Goal: Contribute content: Add original content to the website for others to see

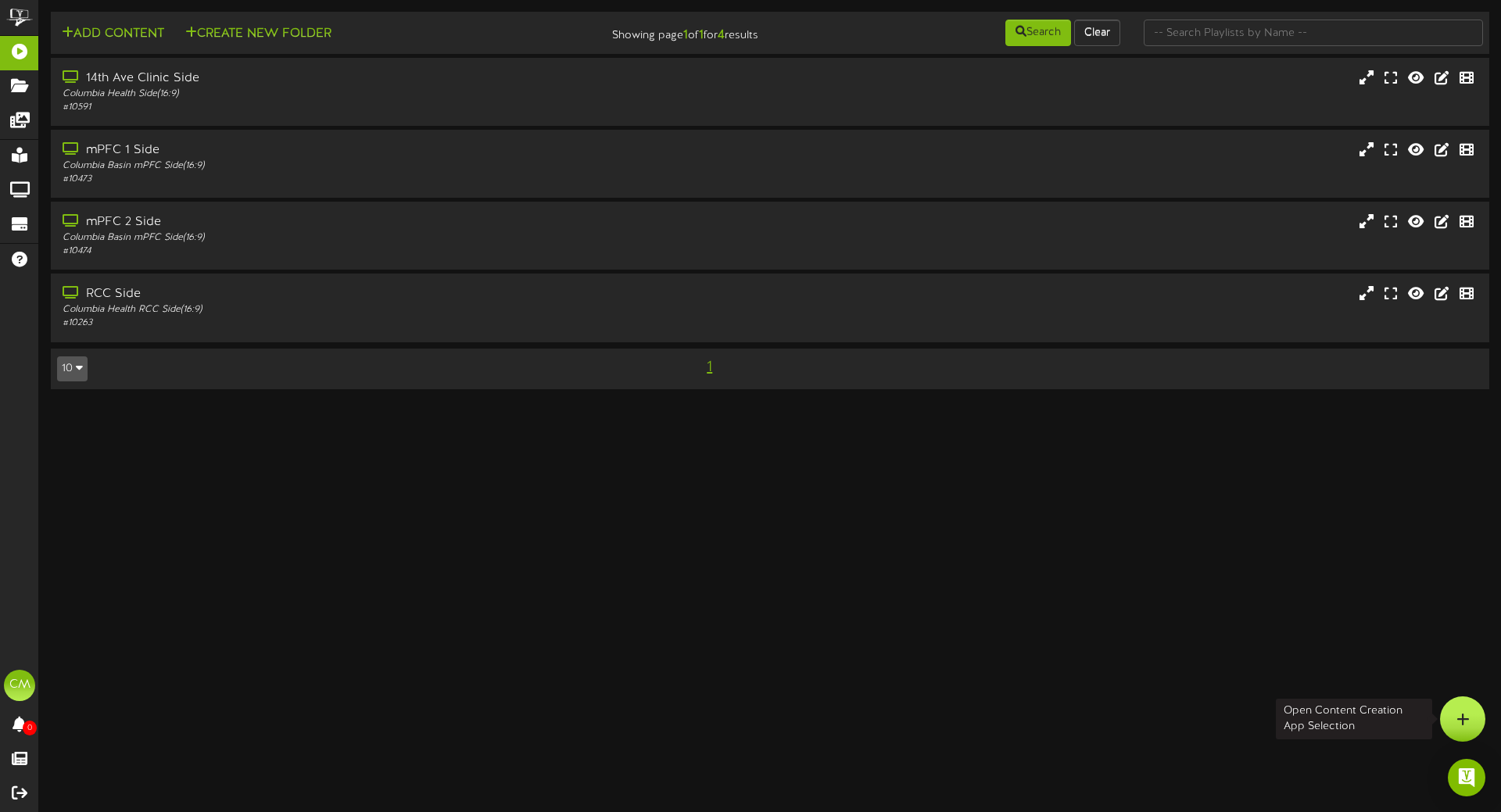
click at [1462, 724] on icon at bounding box center [1463, 719] width 13 height 14
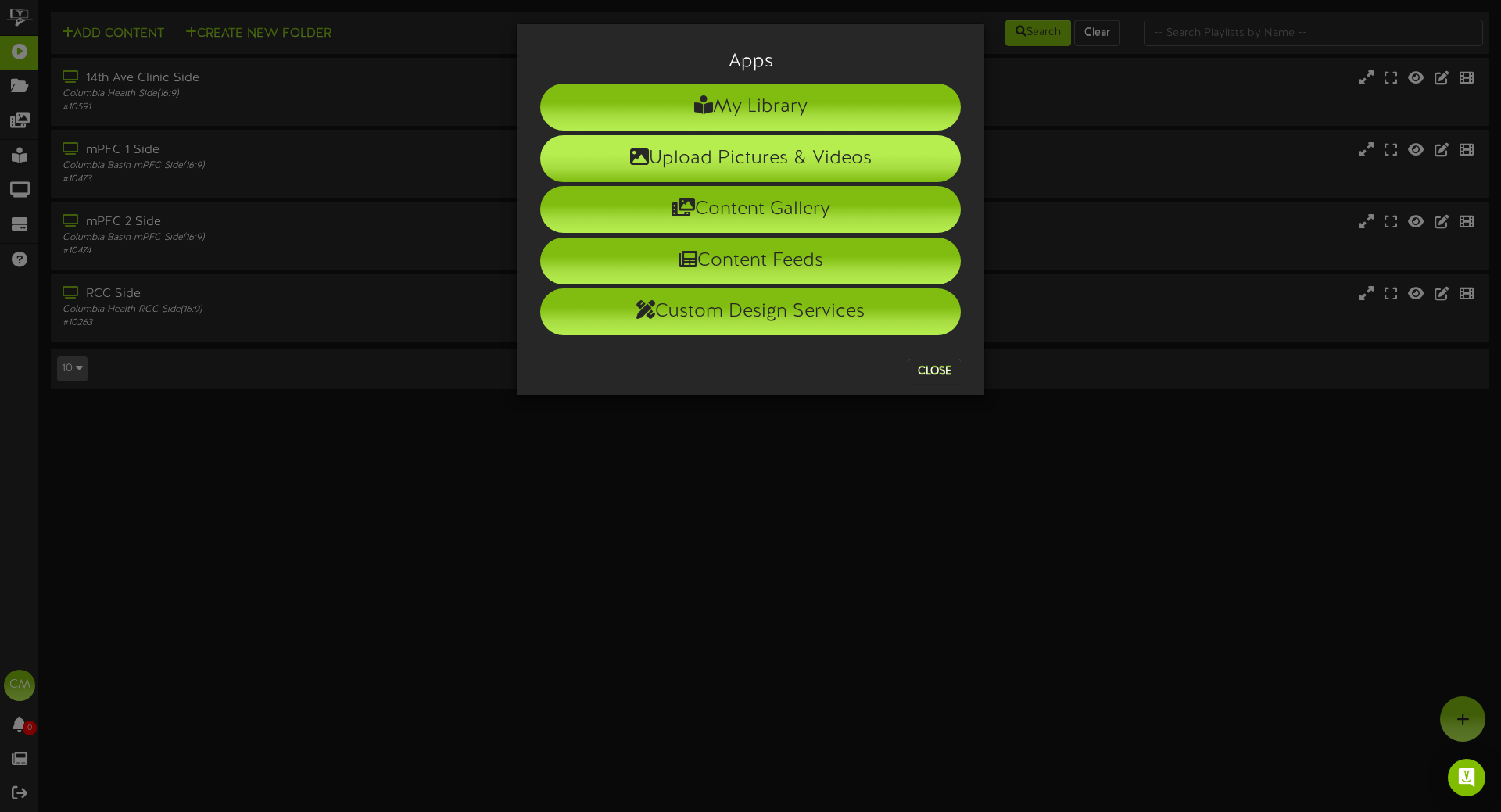
click at [752, 149] on li "Upload Pictures & Videos" at bounding box center [750, 158] width 420 height 47
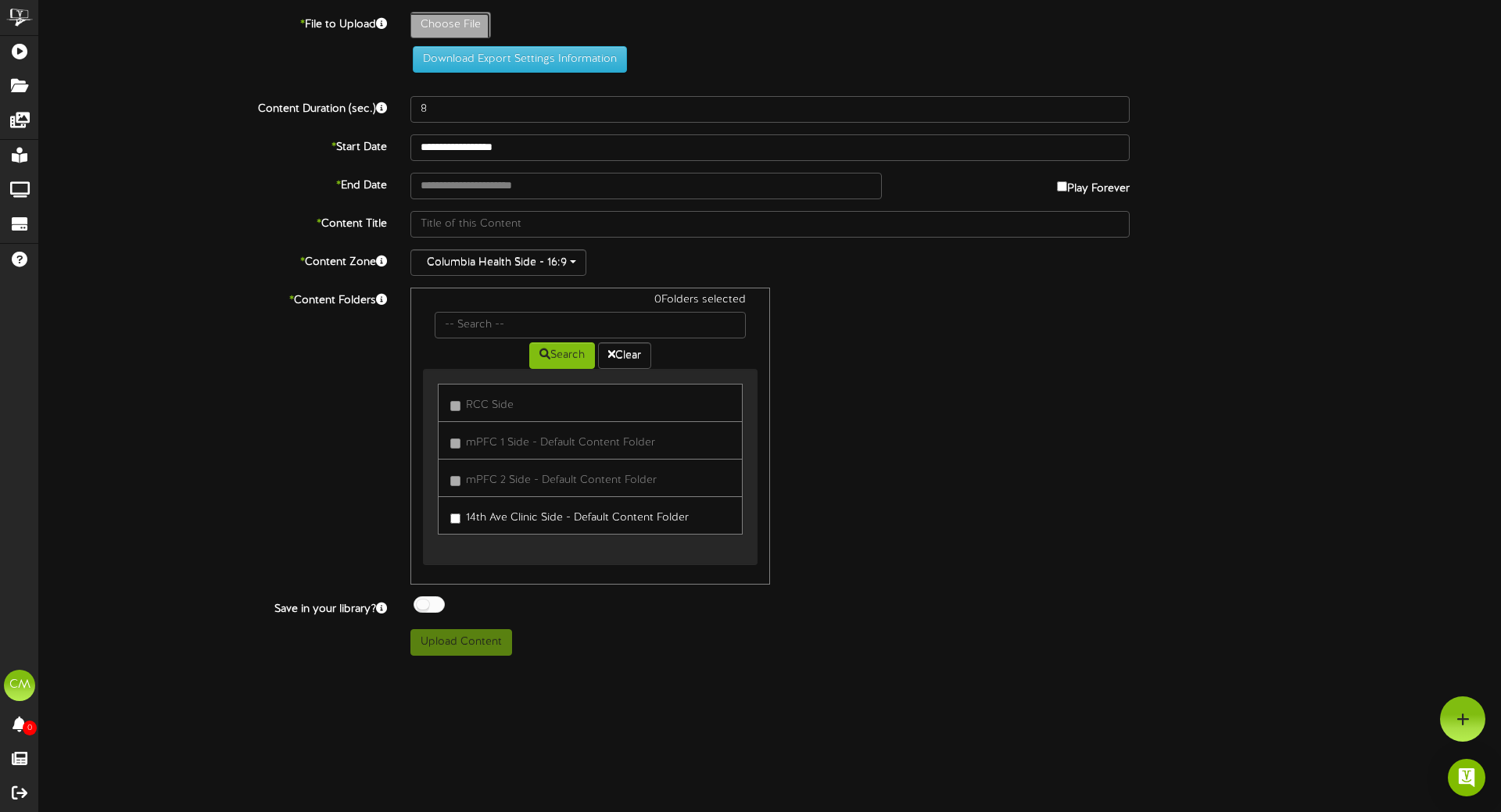
type input "**********"
type input "best1"
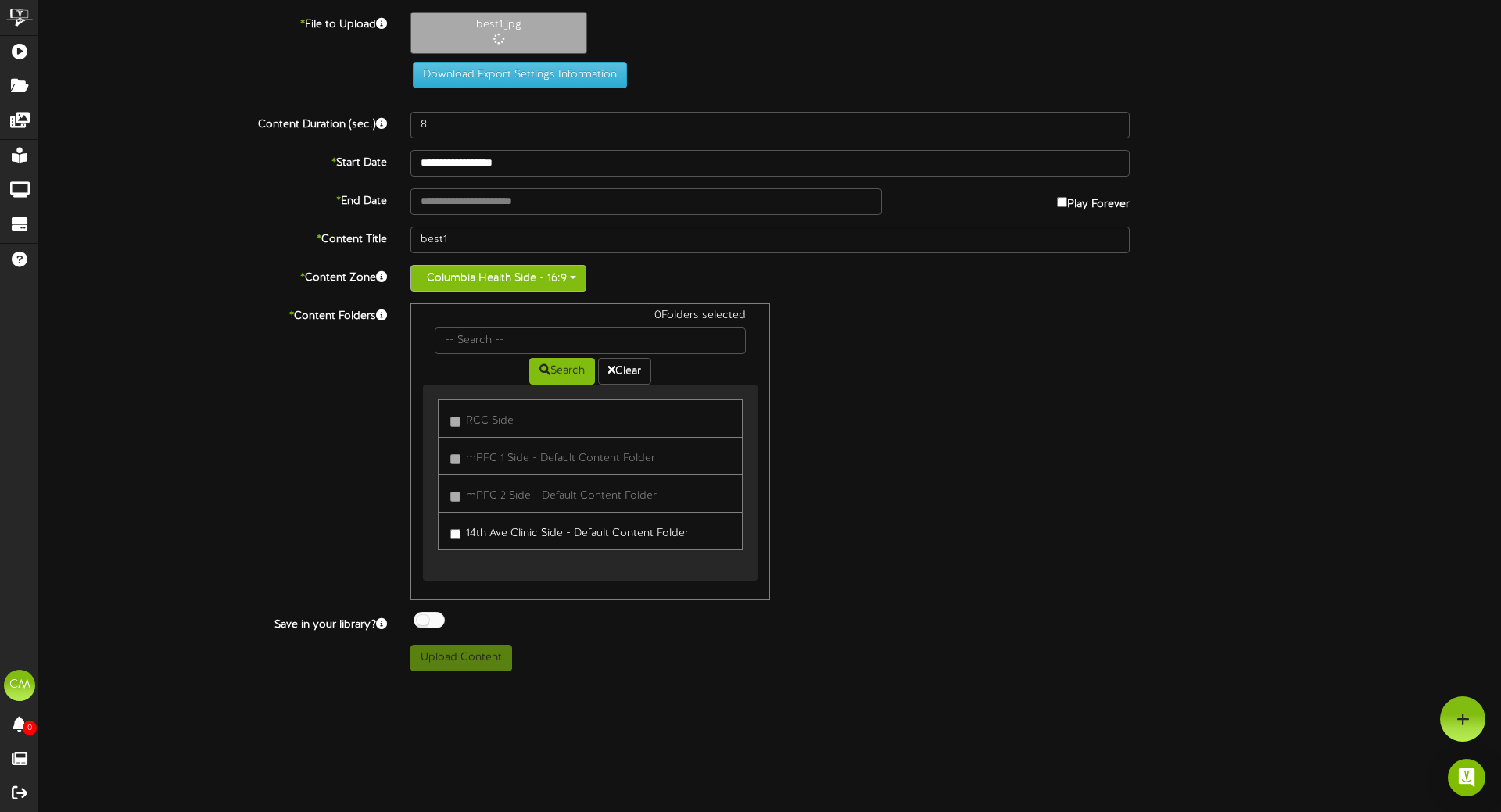
click at [476, 281] on button "Columbia Health Side - 16:9" at bounding box center [498, 278] width 176 height 27
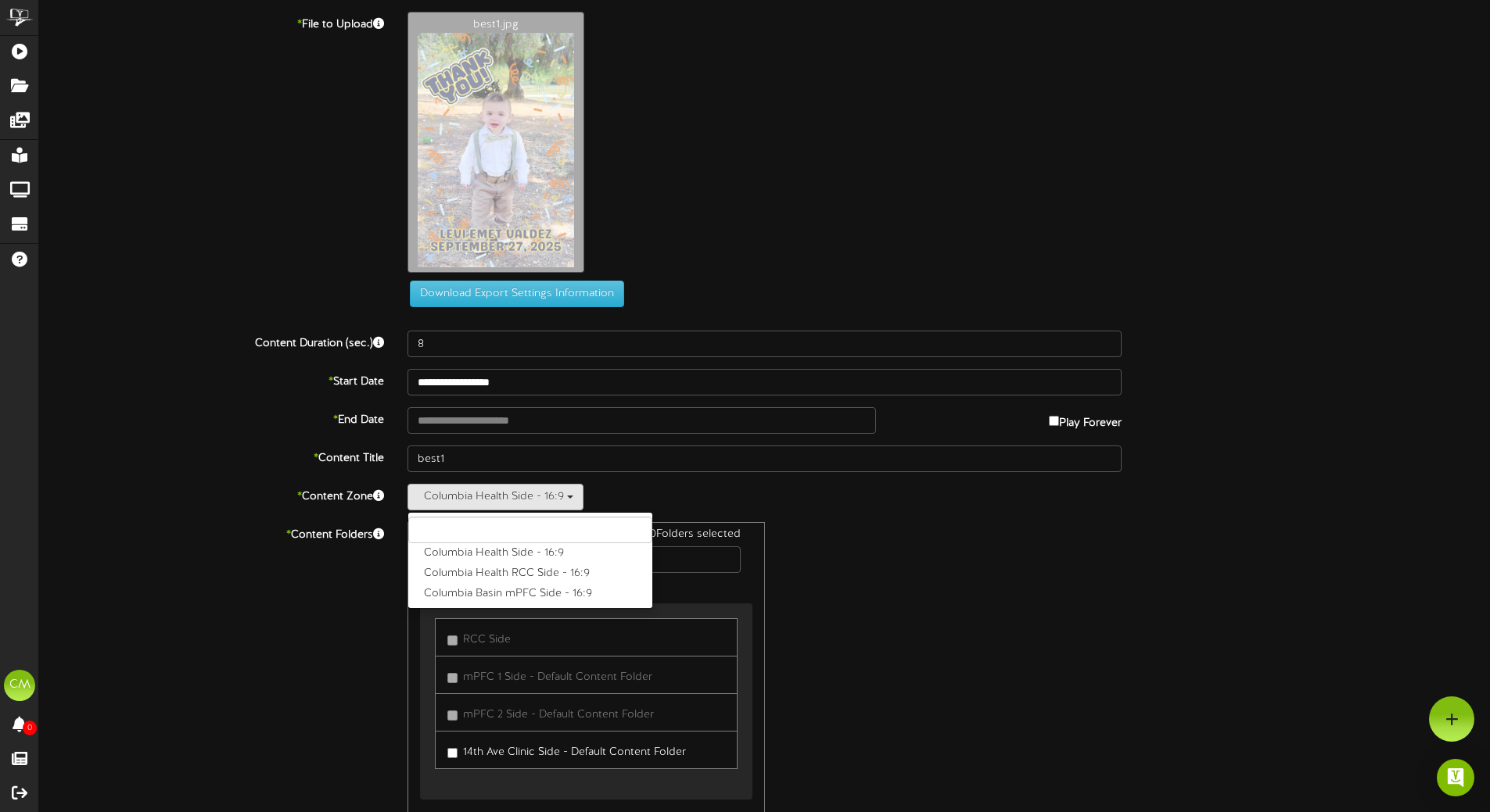
click at [1174, 616] on div "* Content Folders 0 Folders selected Search Clear RCC Side" at bounding box center [764, 670] width 1474 height 297
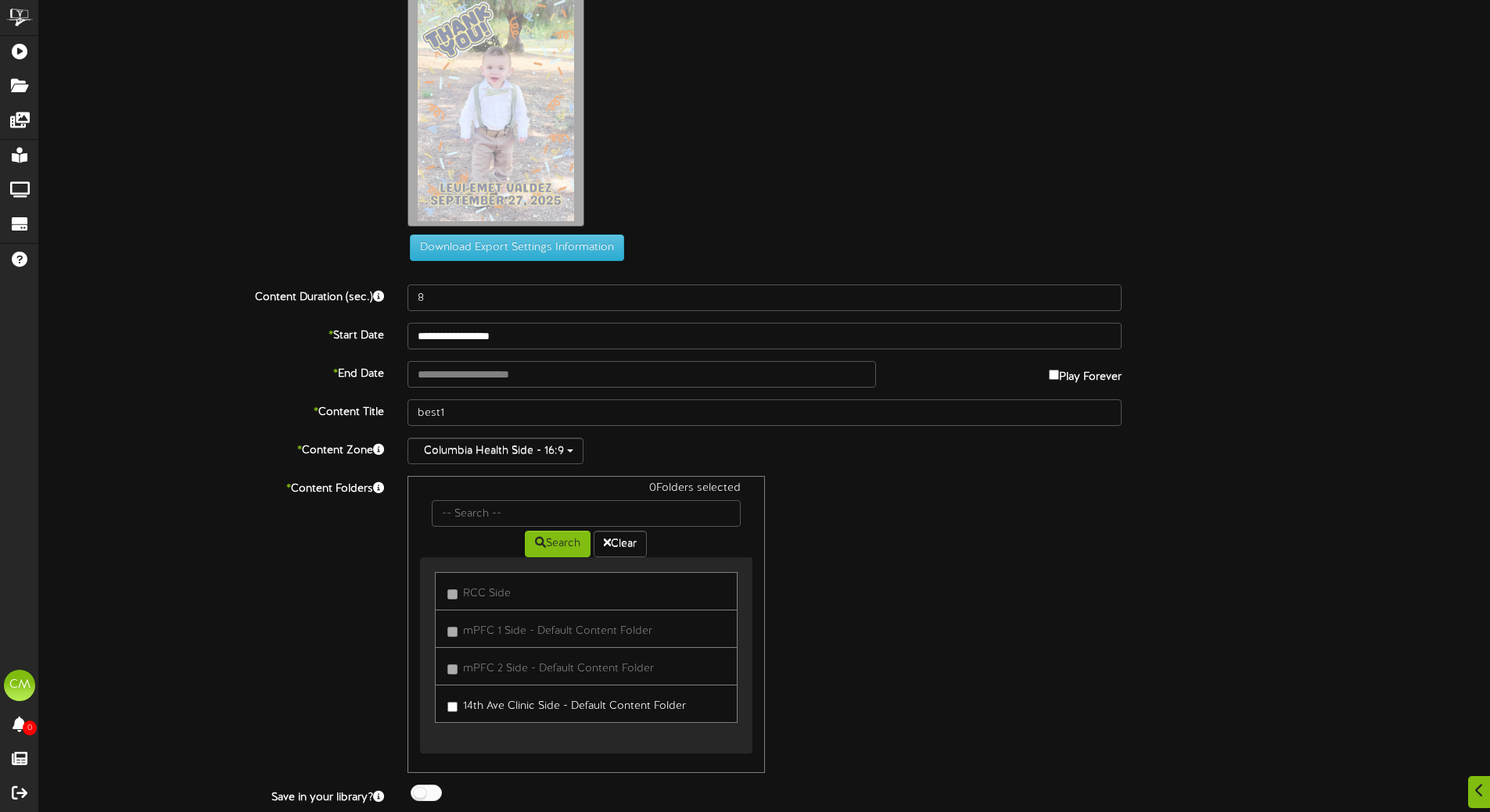
scroll to position [90, 0]
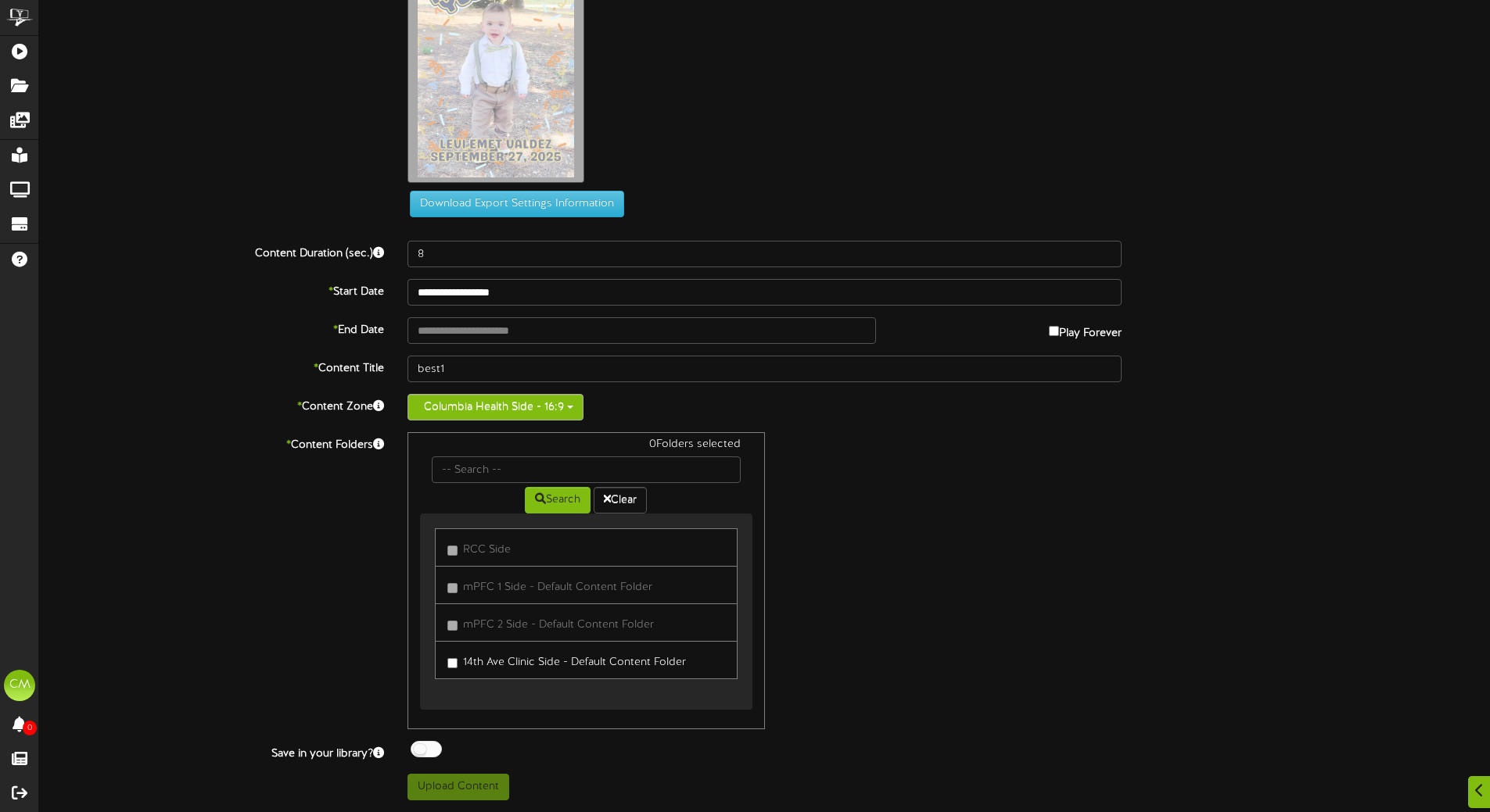
click at [506, 398] on button "Columbia Health Side - 16:9" at bounding box center [495, 408] width 176 height 27
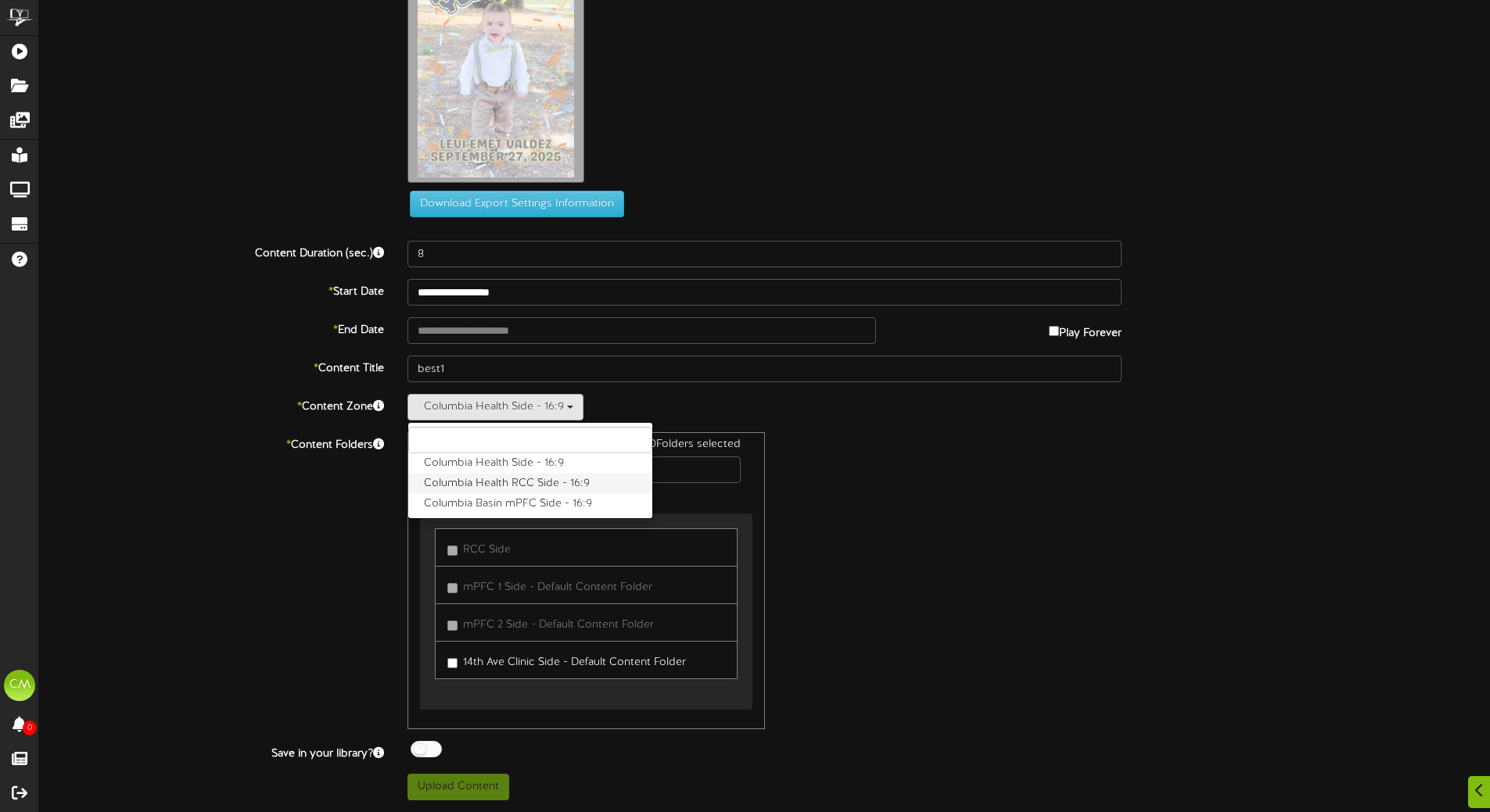
click at [553, 483] on label "Columbia Health RCC Side - 16:9" at bounding box center [529, 484] width 244 height 20
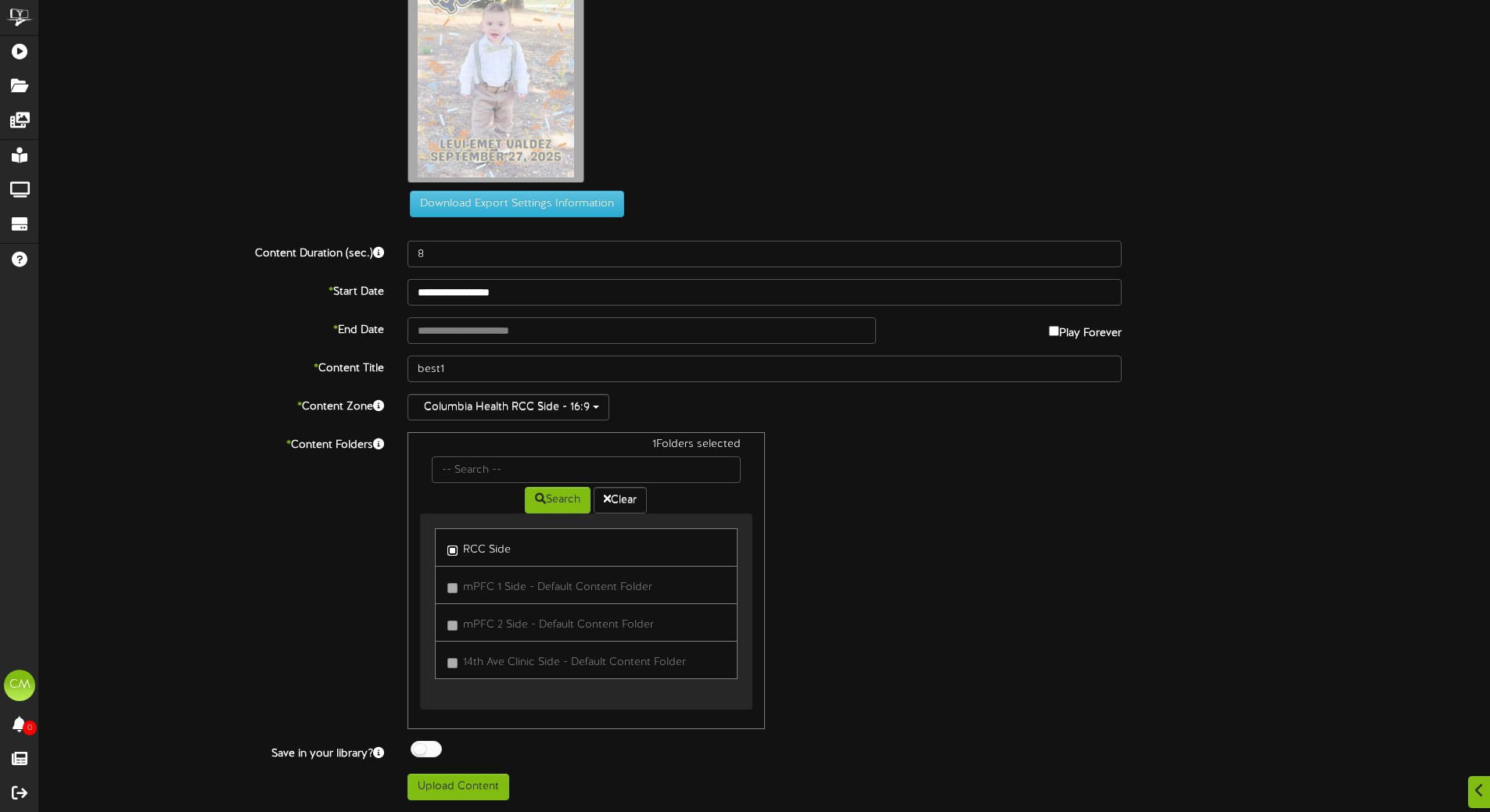
scroll to position [1, 0]
click at [484, 405] on button "Columbia Health RCC Side - 16:9" at bounding box center [508, 408] width 202 height 27
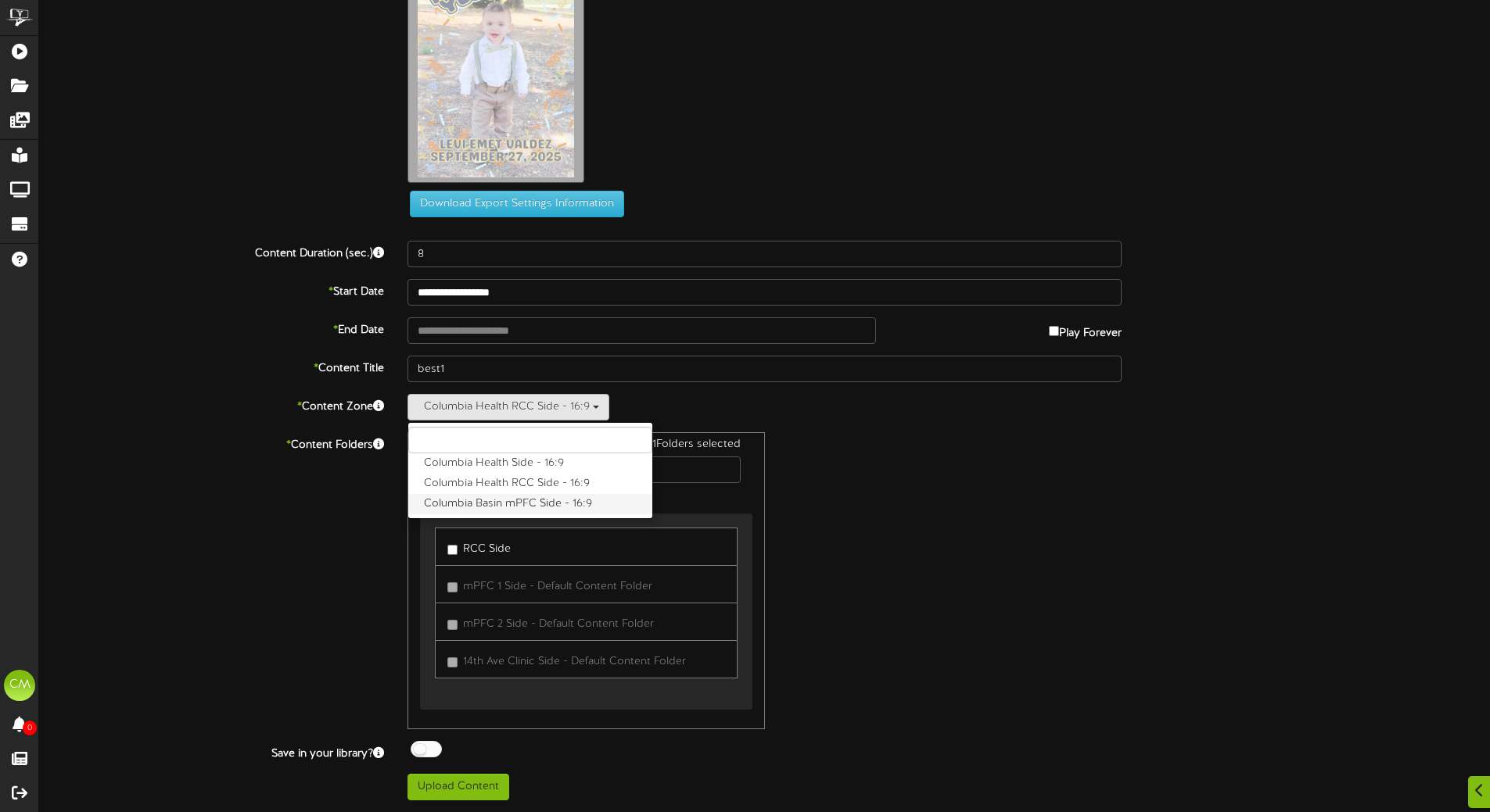
click at [534, 502] on label "Columbia Basin mPFC Side - 16:9" at bounding box center [529, 505] width 244 height 20
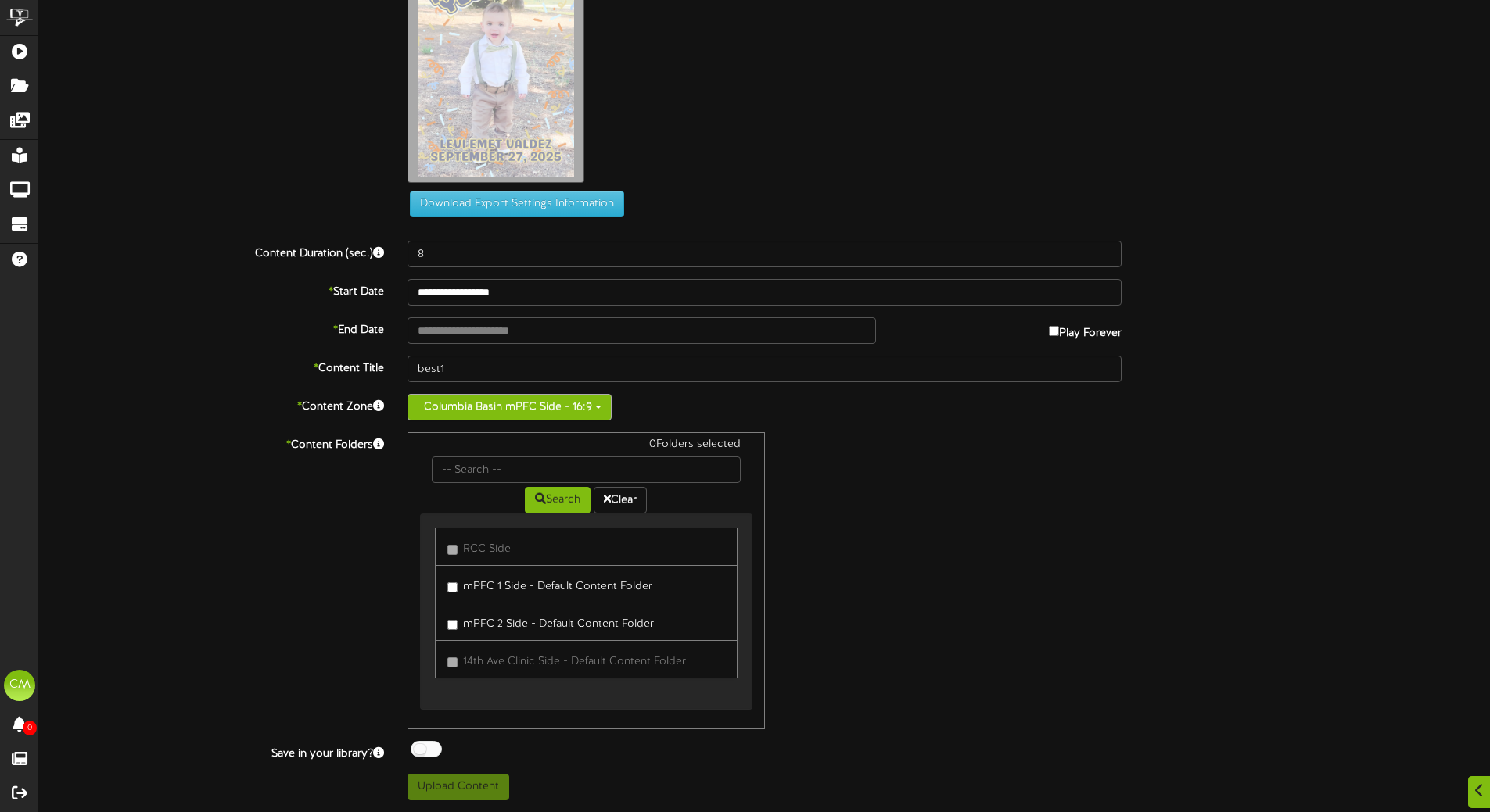
click at [521, 402] on button "Columbia Basin mPFC Side - 16:9" at bounding box center [509, 408] width 204 height 27
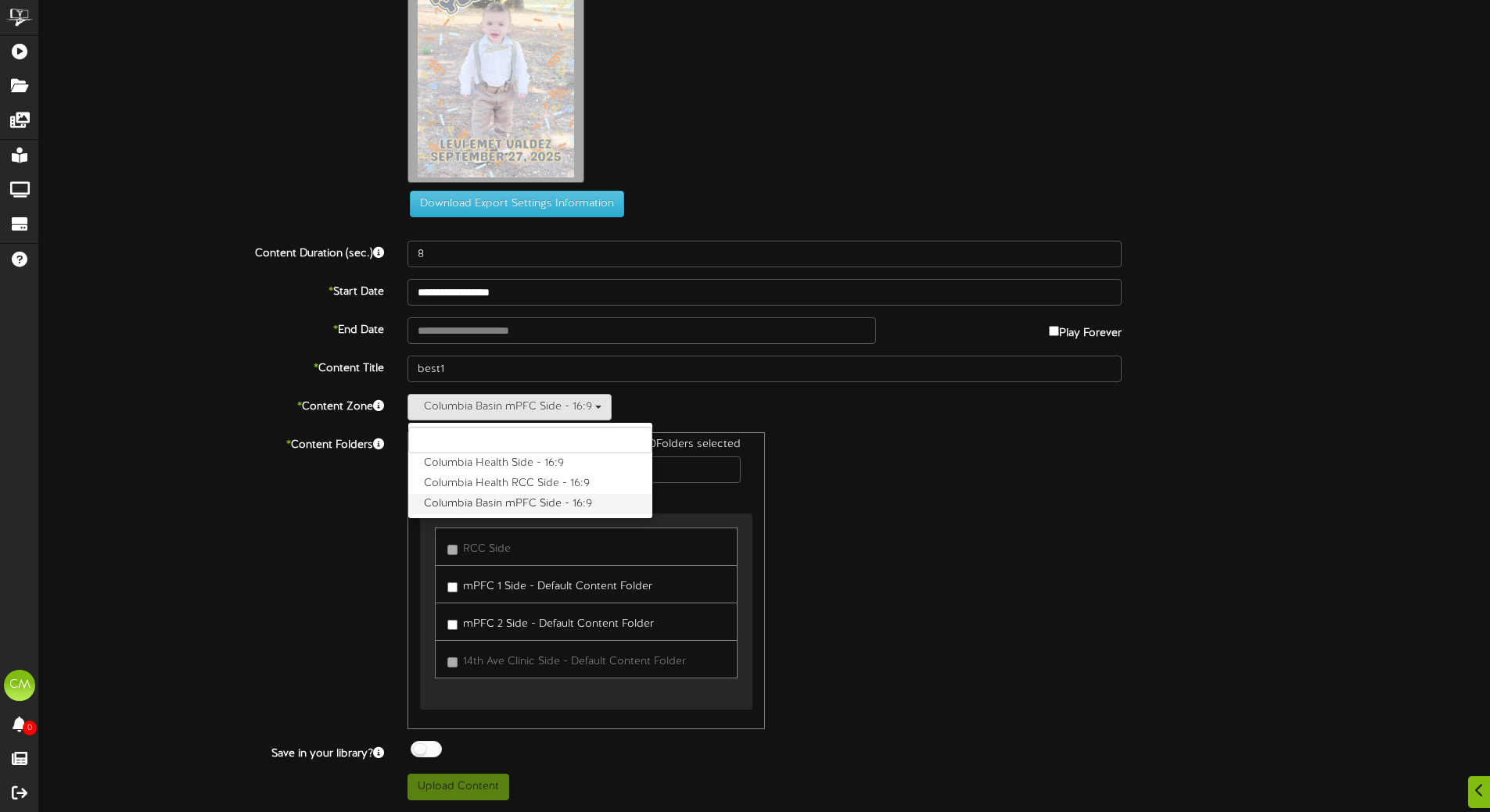
click at [489, 503] on label "Columbia Basin mPFC Side - 16:9" at bounding box center [529, 505] width 244 height 20
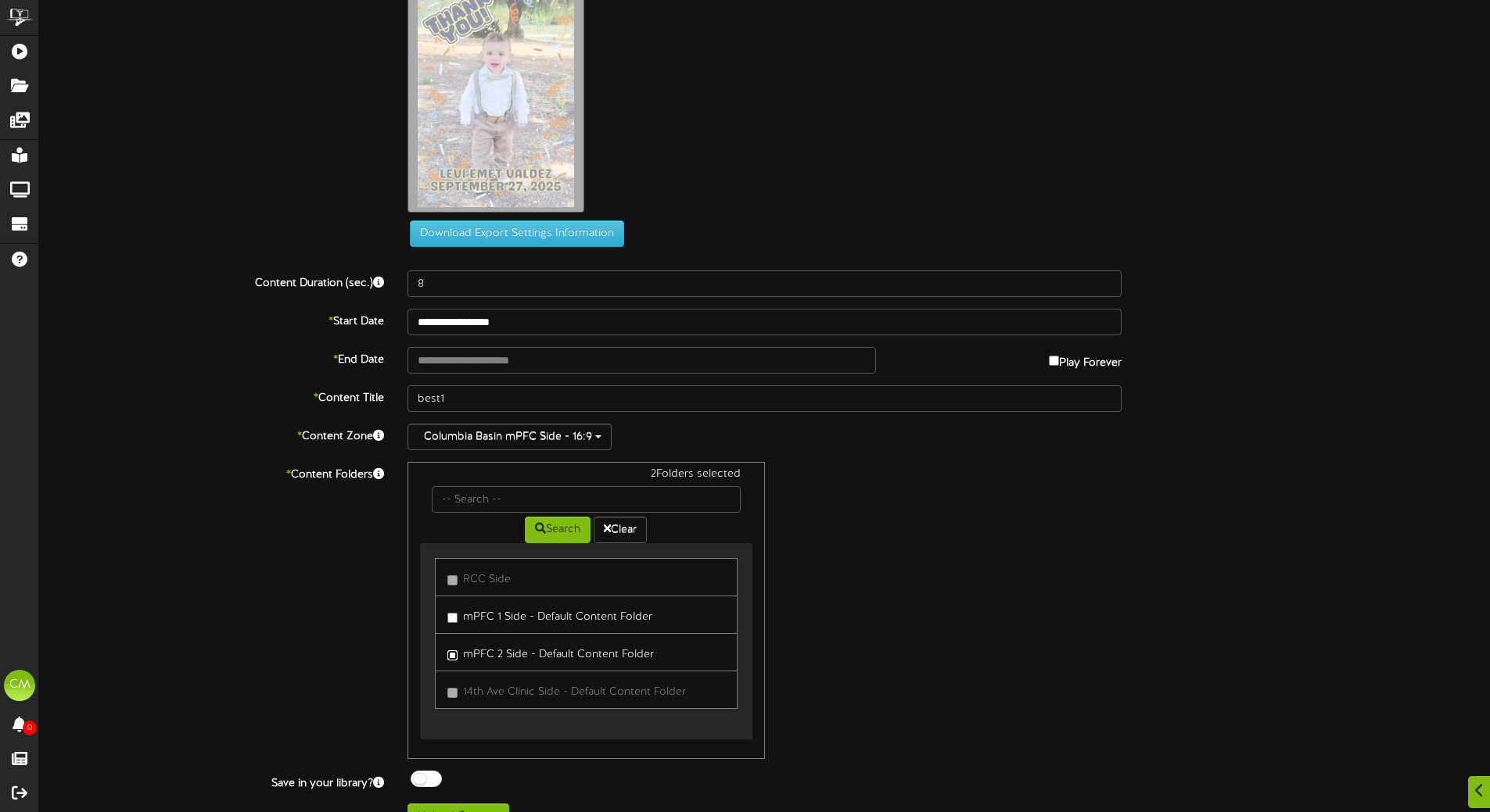
scroll to position [90, 0]
